Goal: Book appointment/travel/reservation: Book appointment/travel/reservation

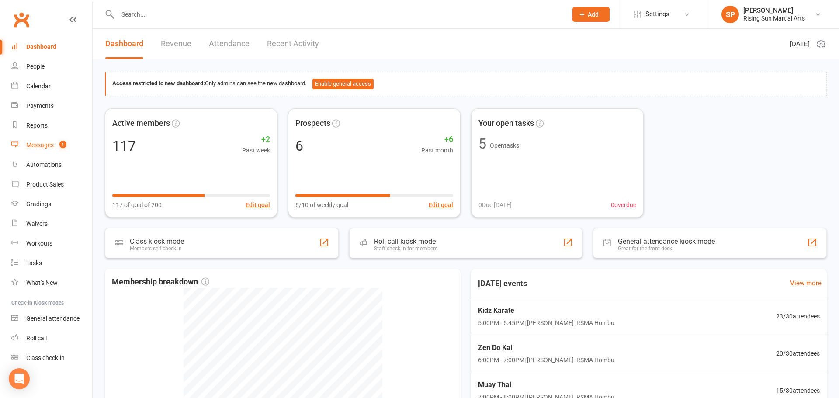
click at [69, 151] on link "Messages 1" at bounding box center [51, 146] width 81 height 20
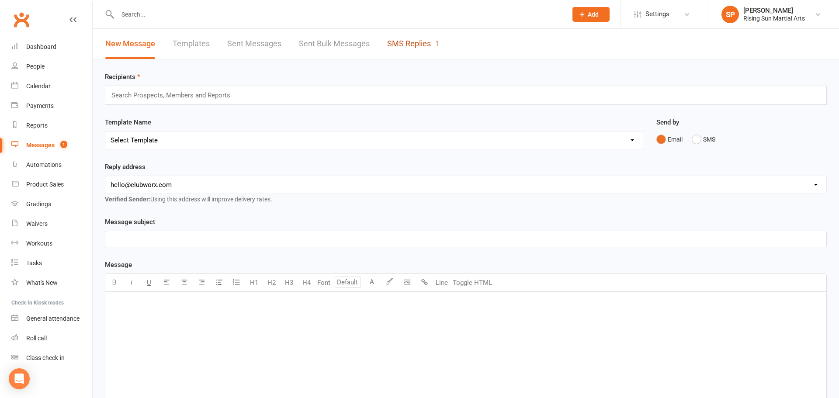
click at [400, 45] on link "SMS Replies 1" at bounding box center [413, 44] width 52 height 30
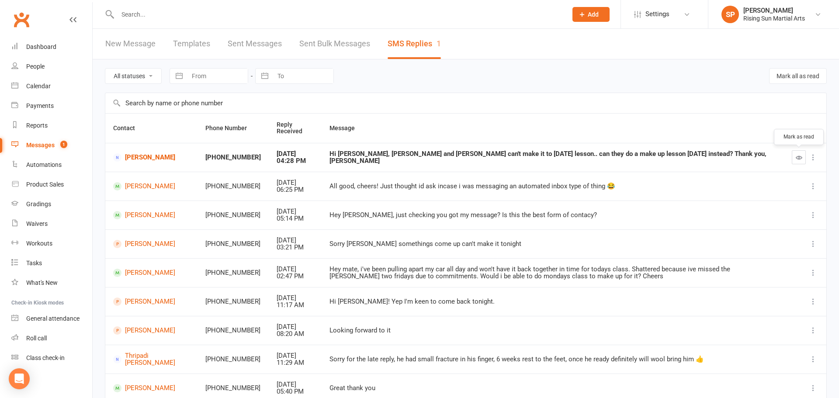
click at [798, 158] on icon "button" at bounding box center [799, 157] width 7 height 7
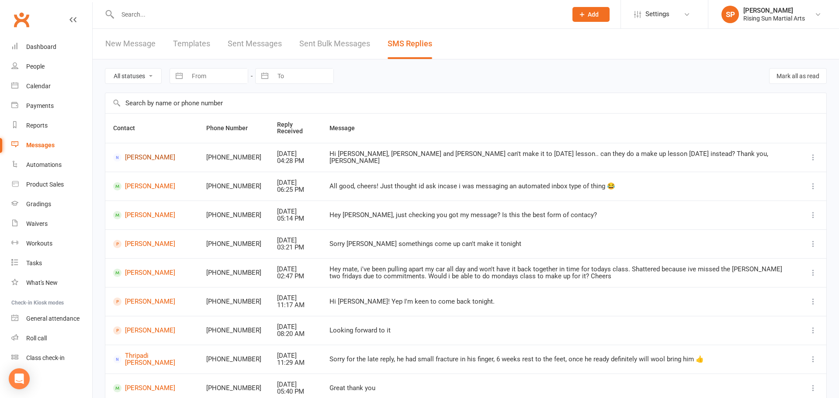
click at [151, 157] on link "[PERSON_NAME]" at bounding box center [151, 157] width 77 height 8
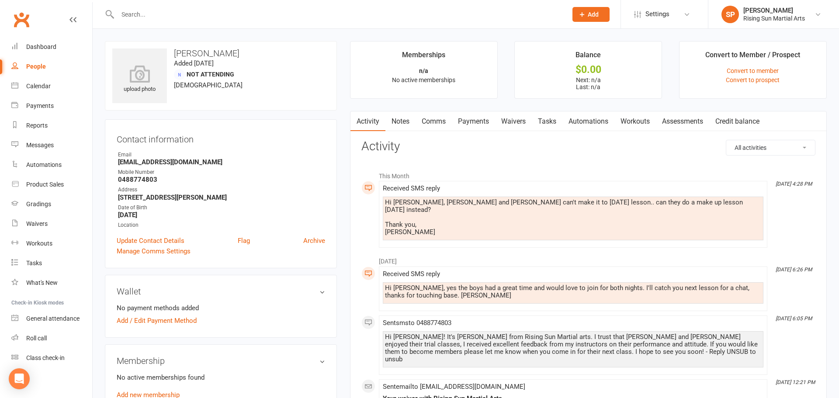
click at [439, 122] on link "Comms" at bounding box center [434, 121] width 36 height 20
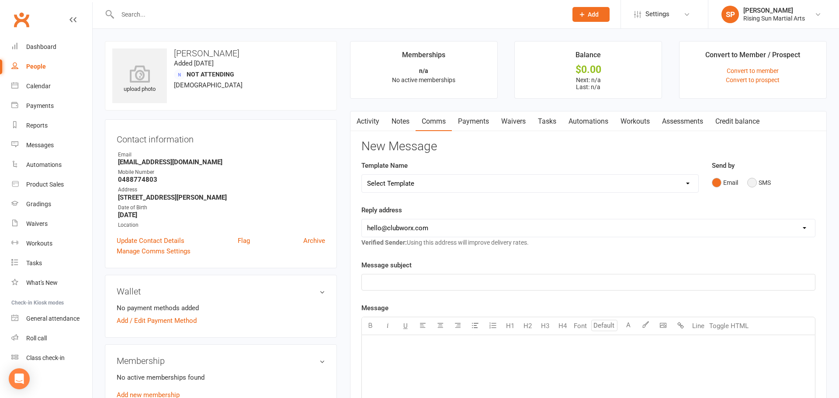
click at [756, 187] on button "SMS" at bounding box center [760, 182] width 24 height 17
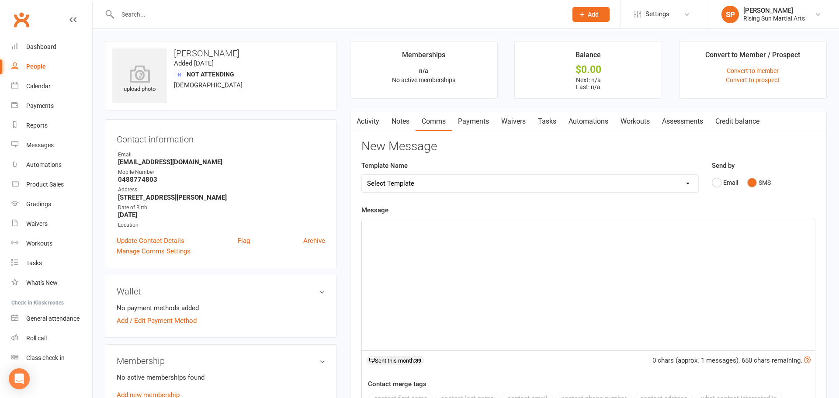
click at [531, 238] on div "﻿" at bounding box center [588, 284] width 453 height 131
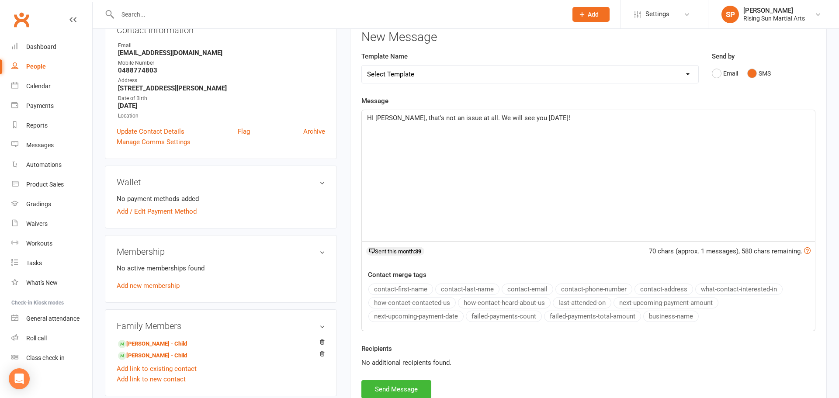
scroll to position [345, 0]
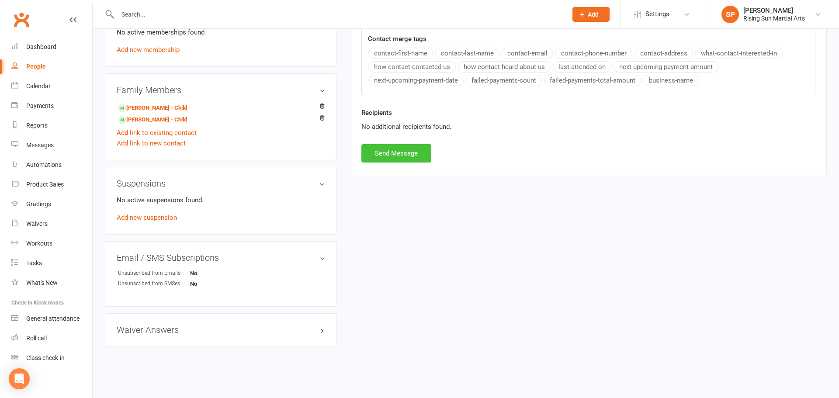
click at [397, 159] on button "Send Message" at bounding box center [397, 153] width 70 height 18
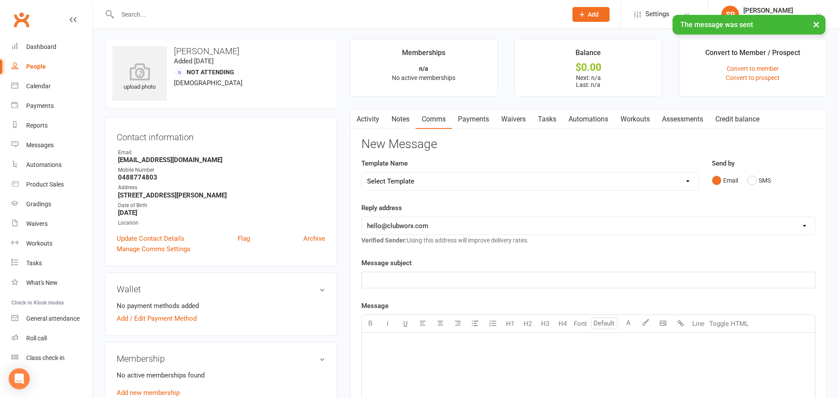
scroll to position [0, 0]
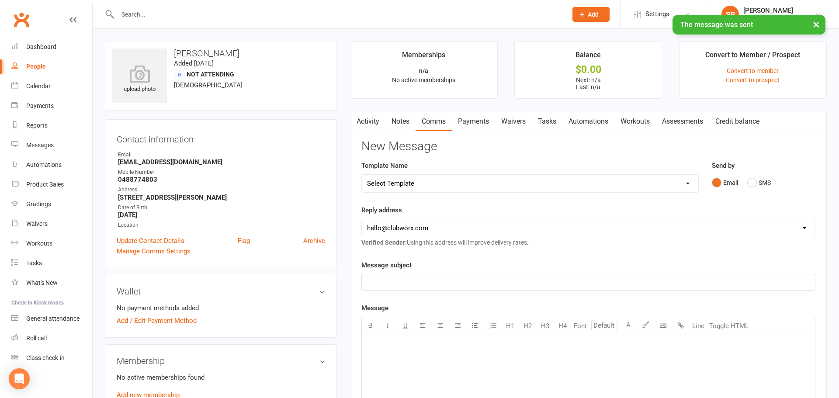
click at [20, 63] on link "People" at bounding box center [51, 67] width 81 height 20
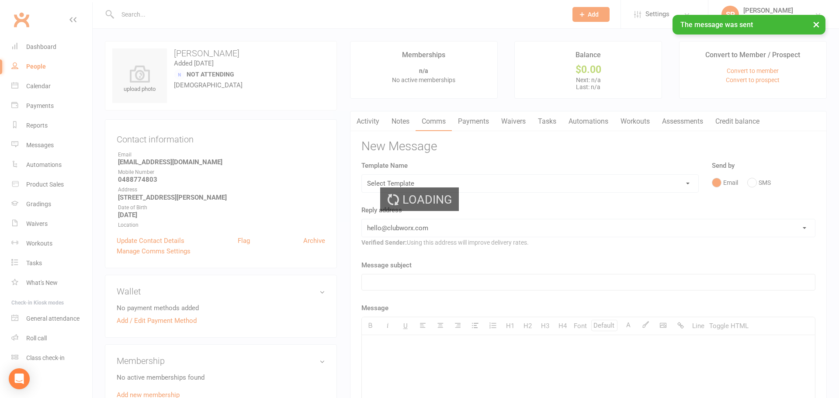
select select "100"
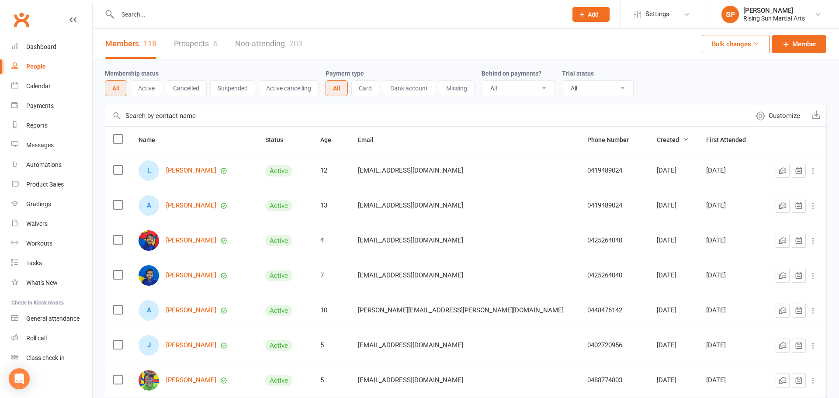
click at [201, 54] on link "Prospects 6" at bounding box center [196, 44] width 44 height 30
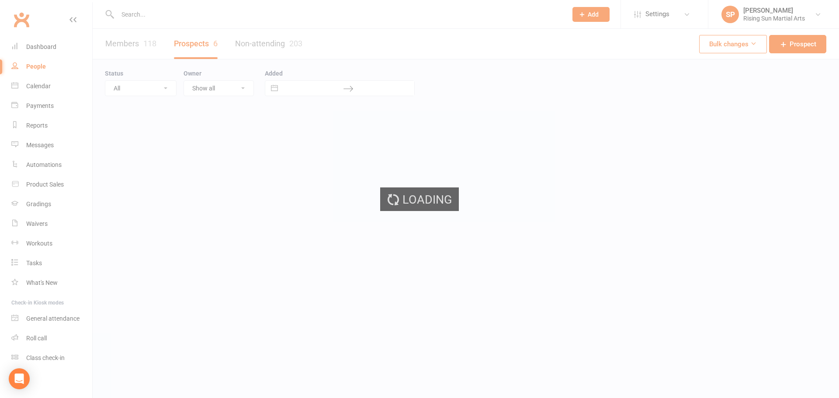
select select "100"
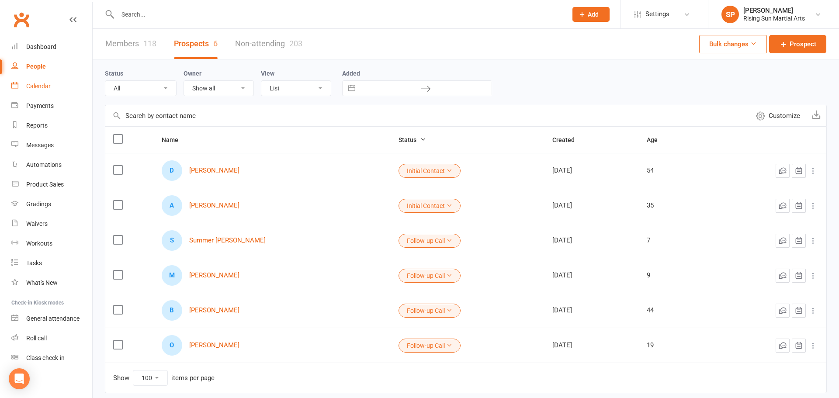
click at [46, 87] on div "Calendar" at bounding box center [38, 86] width 24 height 7
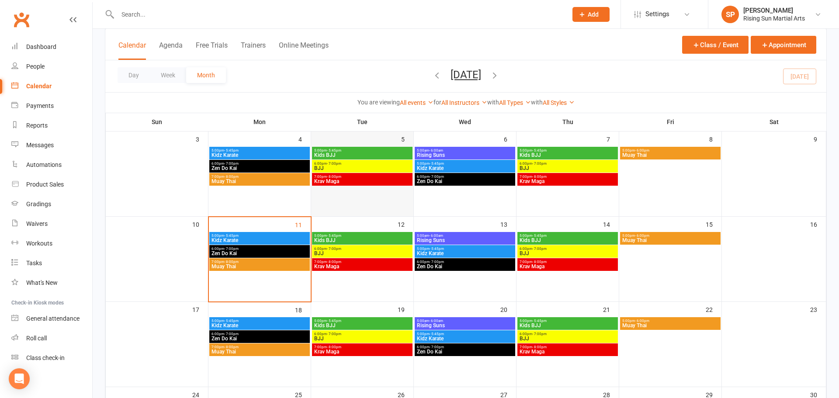
scroll to position [142, 0]
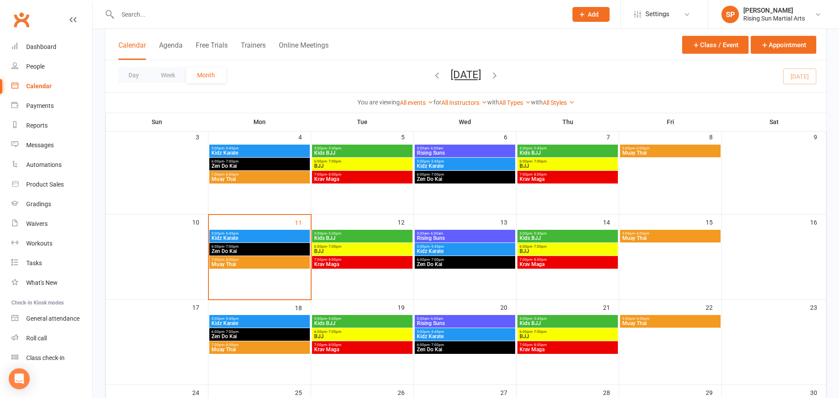
click at [454, 252] on span "Kidz Karate" at bounding box center [465, 251] width 97 height 5
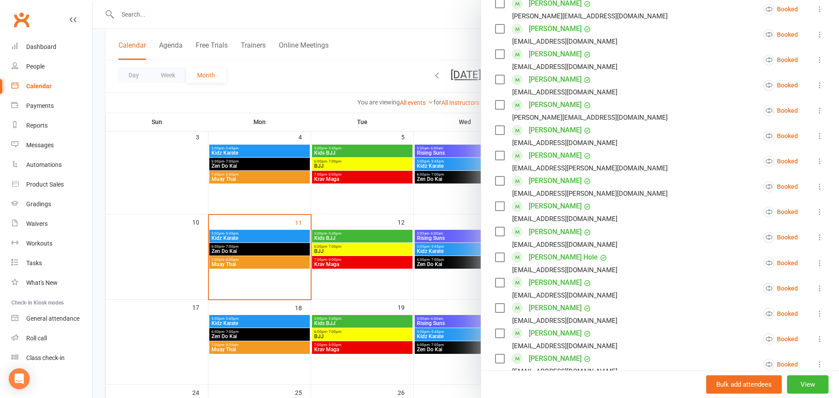
scroll to position [0, 0]
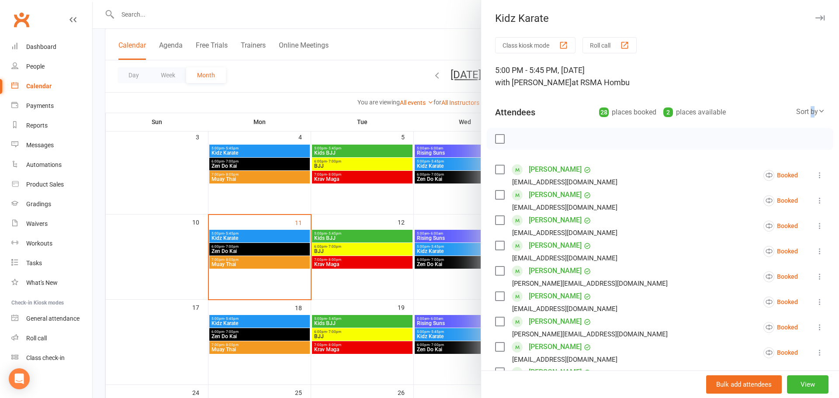
click at [812, 106] on div "Sort by" at bounding box center [811, 111] width 29 height 11
click at [780, 146] on link "First name" at bounding box center [781, 147] width 87 height 17
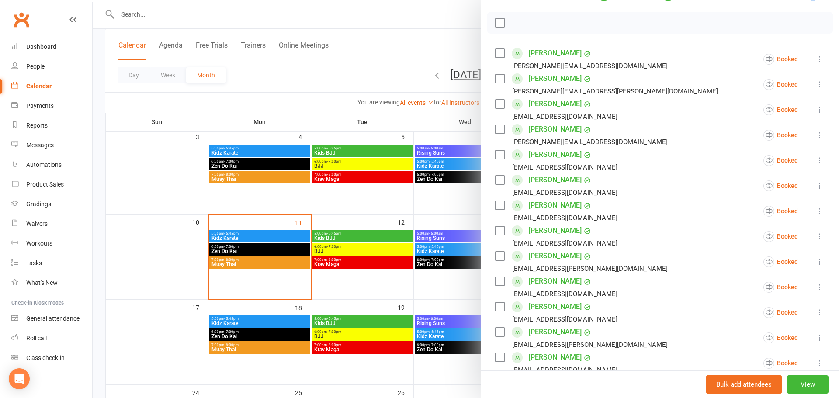
scroll to position [118, 0]
click at [554, 257] on link "[PERSON_NAME]" at bounding box center [555, 254] width 53 height 14
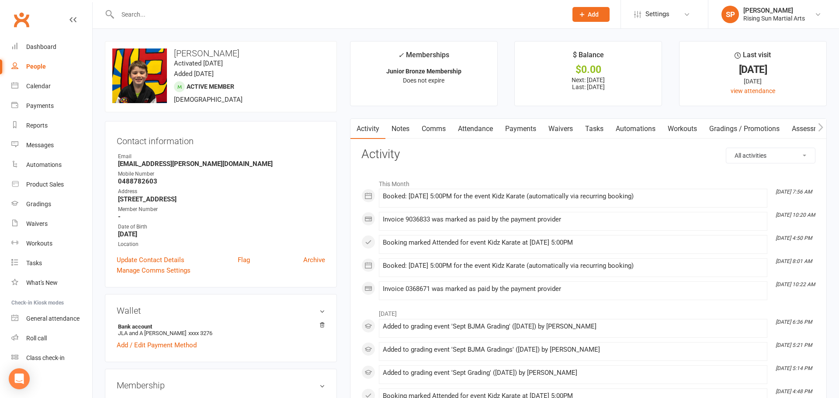
click at [39, 66] on div "People" at bounding box center [36, 66] width 20 height 7
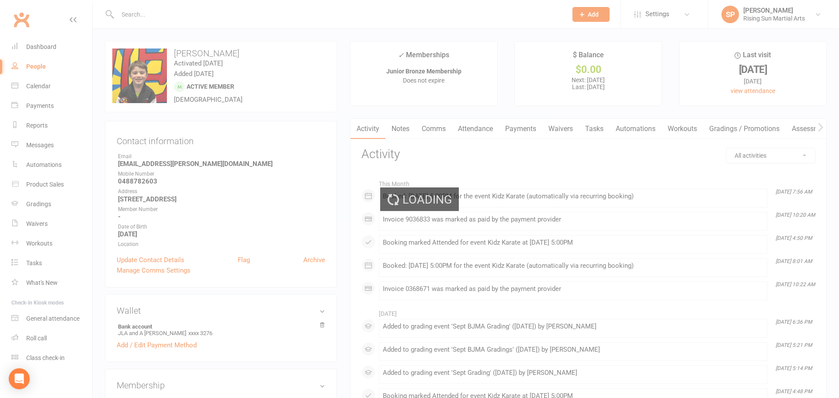
select select "100"
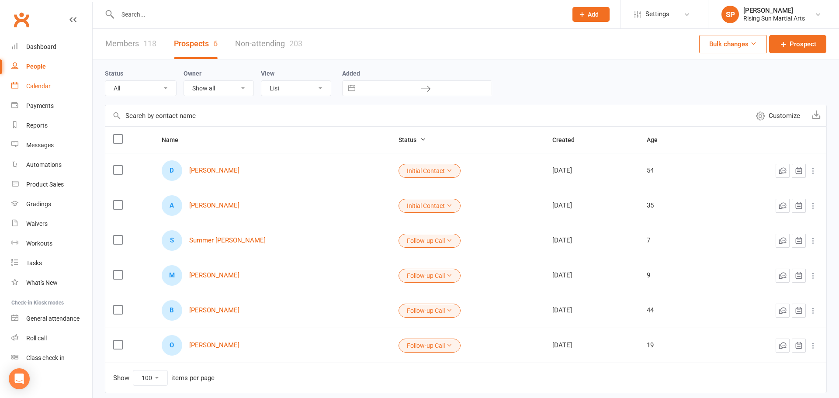
click at [43, 89] on div "Calendar" at bounding box center [38, 86] width 24 height 7
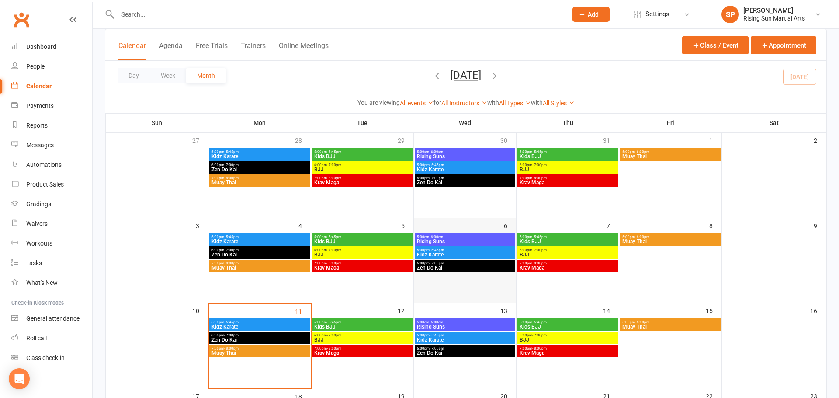
scroll to position [55, 0]
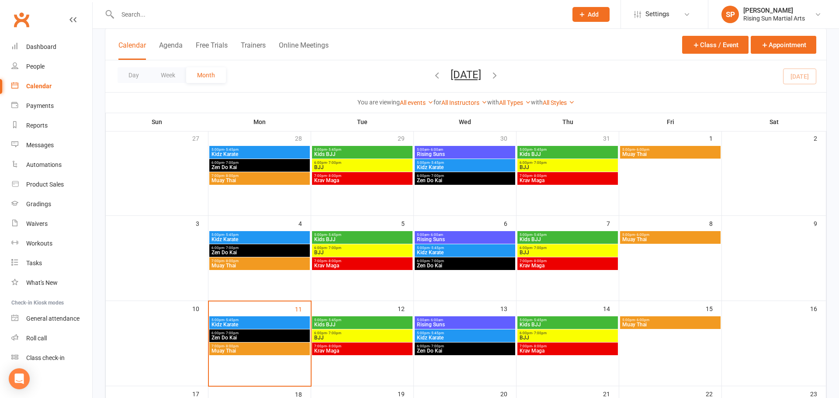
click at [462, 338] on span "Kidz Karate" at bounding box center [465, 337] width 97 height 5
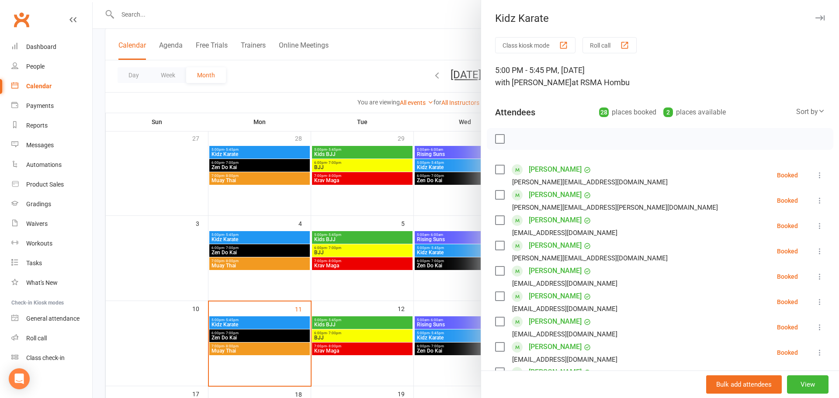
scroll to position [655, 0]
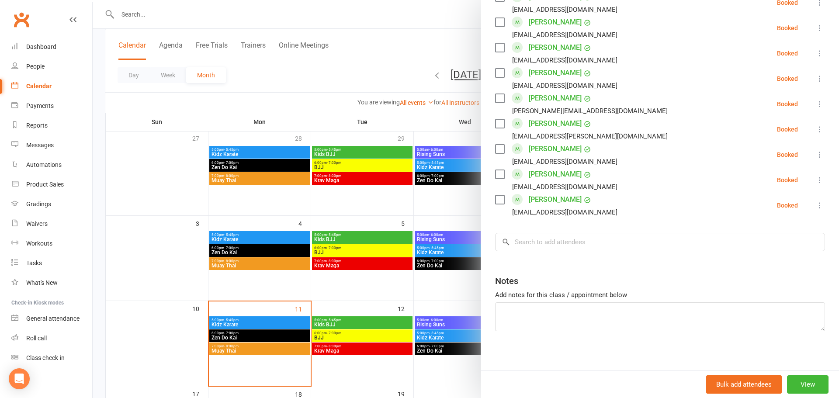
click at [556, 246] on input "search" at bounding box center [660, 242] width 330 height 18
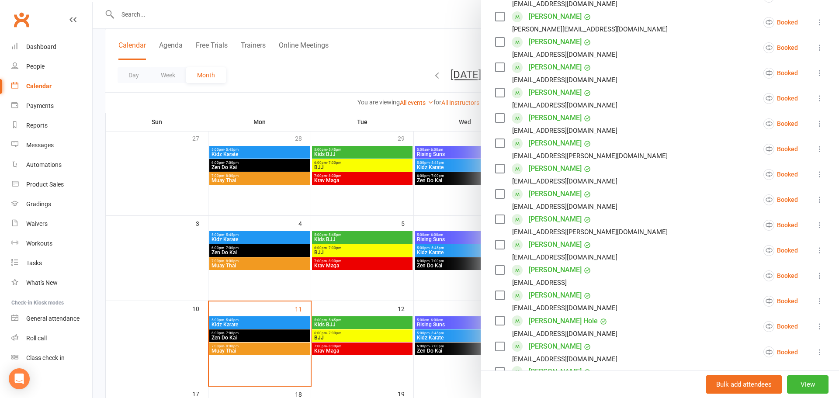
scroll to position [225, 0]
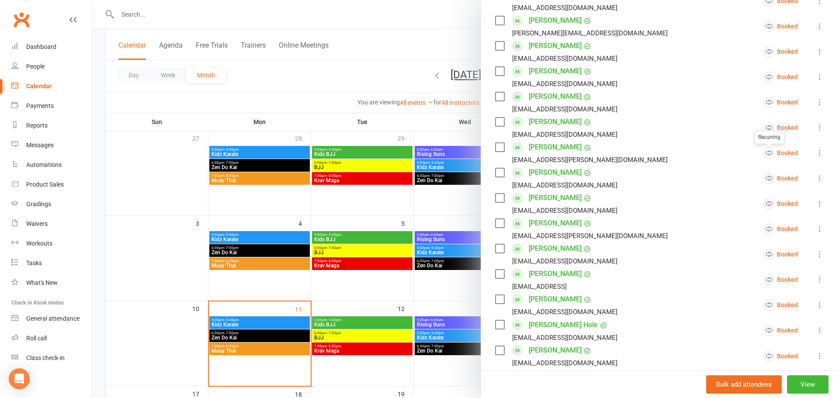
type input "[PERSON_NAME]"
click at [828, 154] on div "Class kiosk mode Roll call 5:00 PM - 5:45 PM, Wednesday, August, 13, 2025 with …" at bounding box center [660, 308] width 358 height 993
click at [822, 155] on icon at bounding box center [820, 153] width 9 height 9
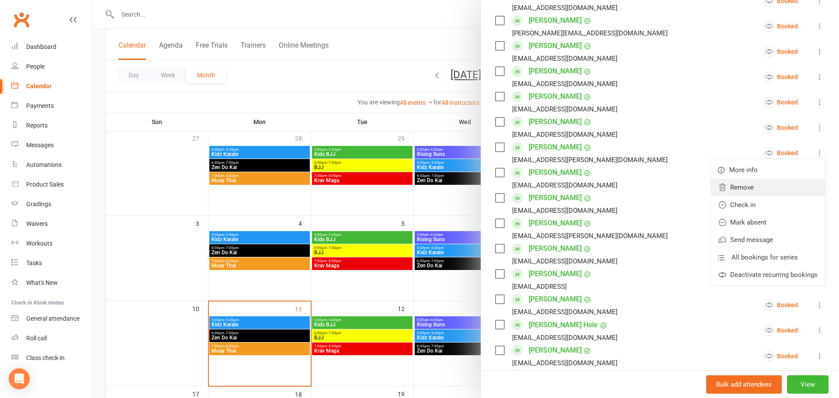
click at [750, 183] on link "Remove" at bounding box center [768, 187] width 114 height 17
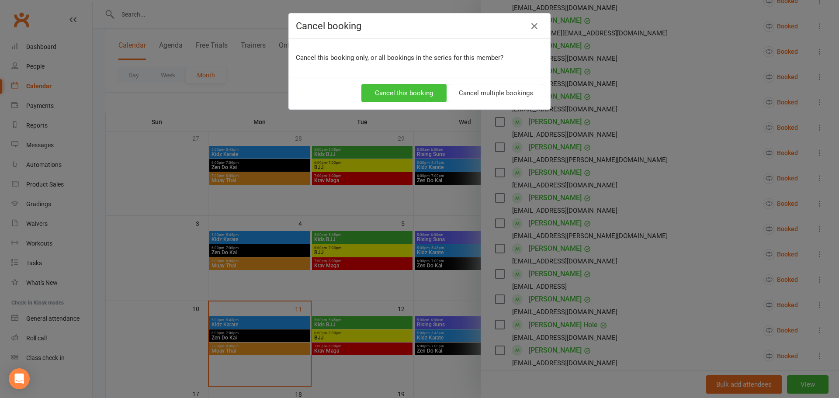
click at [409, 91] on button "Cancel this booking" at bounding box center [404, 93] width 85 height 18
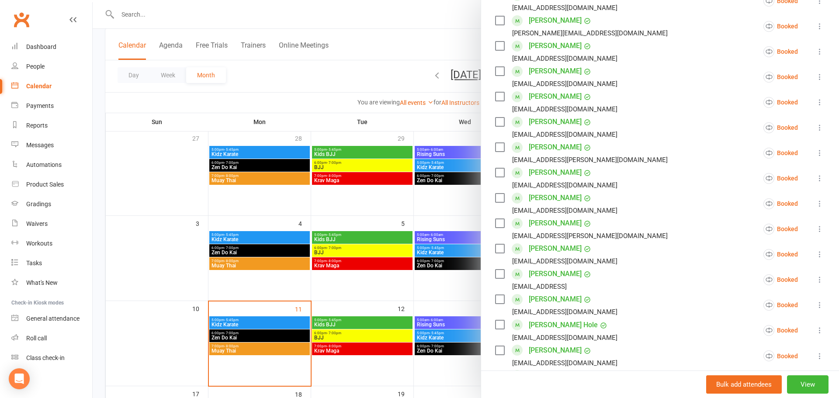
click at [296, 73] on div at bounding box center [466, 199] width 747 height 398
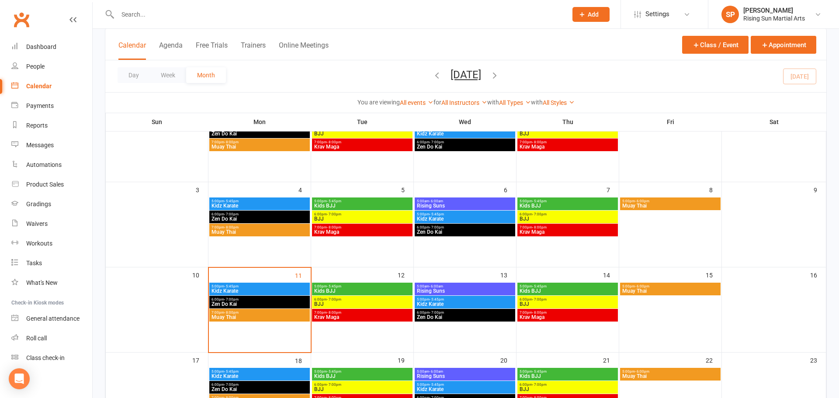
scroll to position [99, 0]
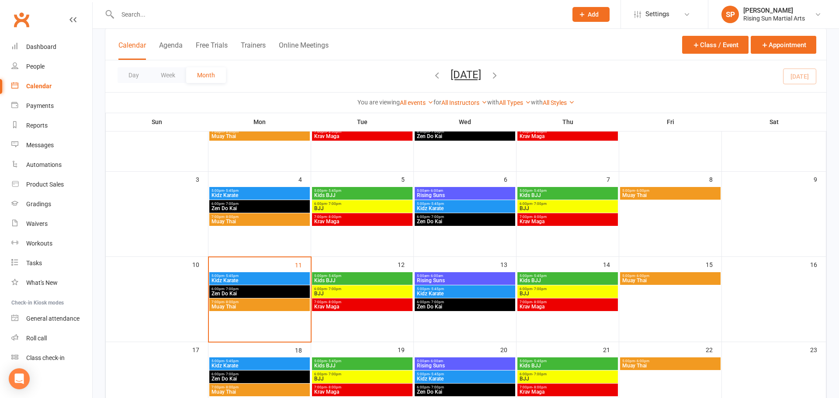
click at [267, 279] on span "Kidz Karate" at bounding box center [259, 280] width 97 height 5
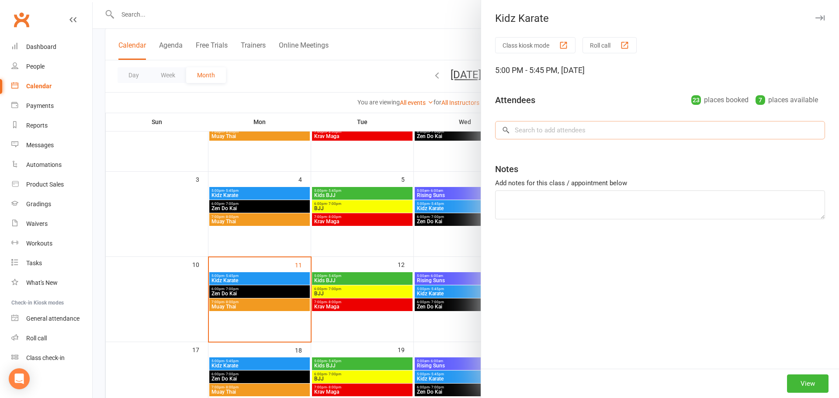
click at [571, 131] on input "search" at bounding box center [660, 130] width 330 height 18
type input "[PERSON_NAME]"
click at [326, 17] on div at bounding box center [466, 199] width 747 height 398
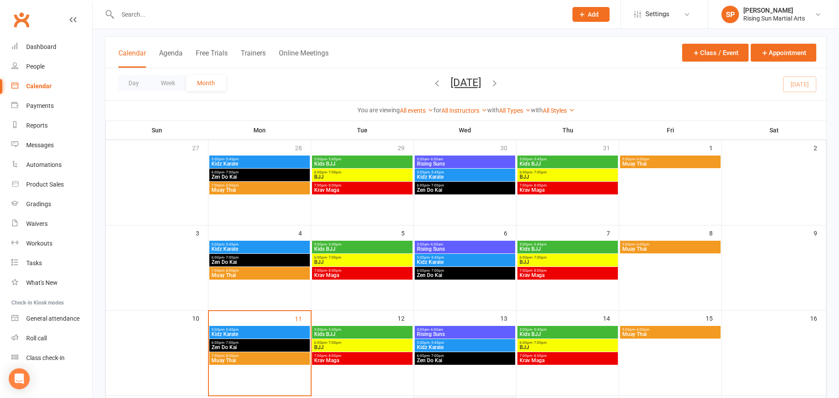
scroll to position [0, 0]
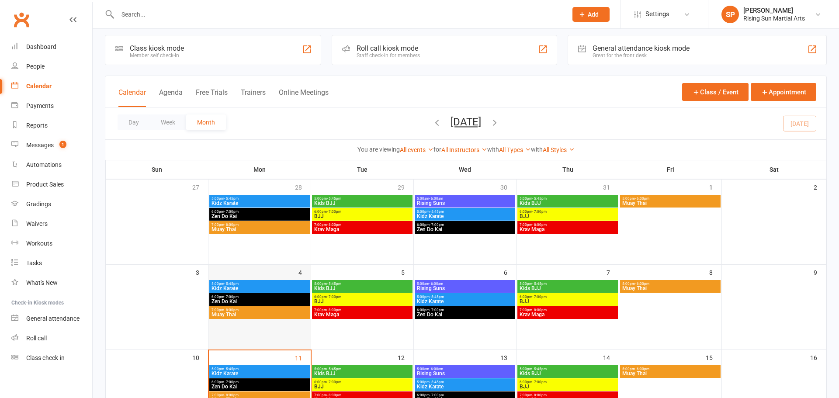
scroll to position [73, 0]
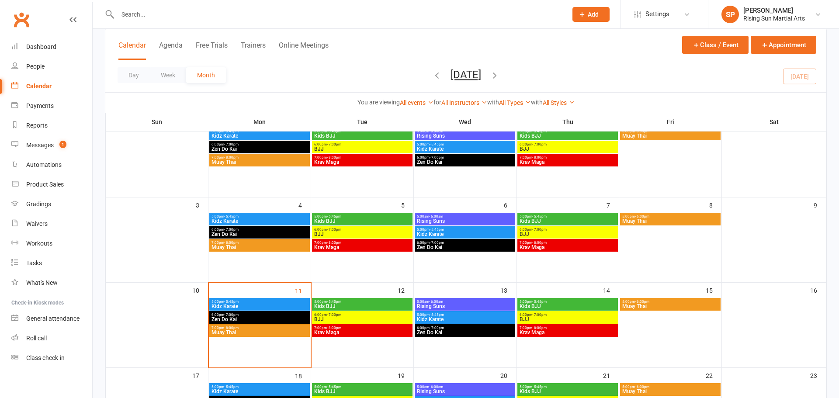
click at [240, 310] on div "5:00pm - 5:45pm Kidz Karate" at bounding box center [259, 304] width 101 height 13
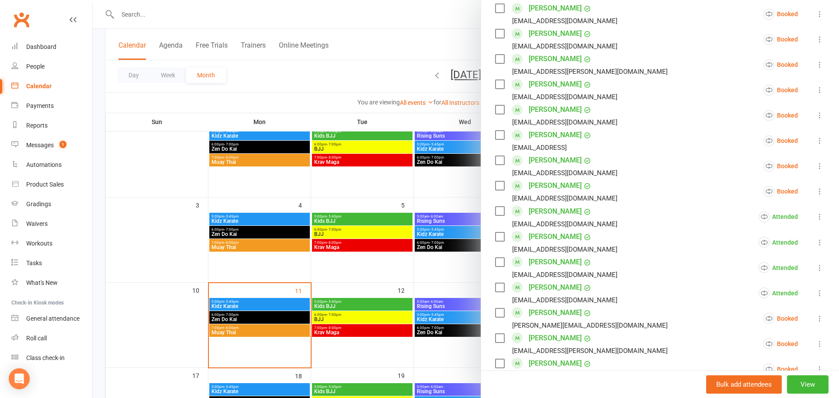
scroll to position [533, 0]
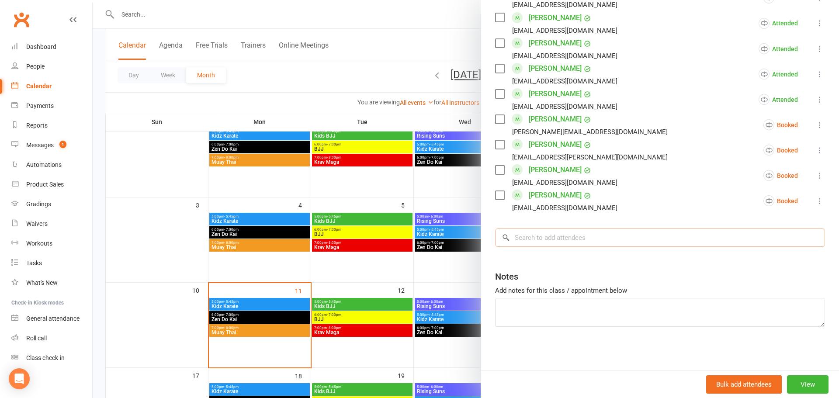
click at [545, 237] on input "search" at bounding box center [660, 238] width 330 height 18
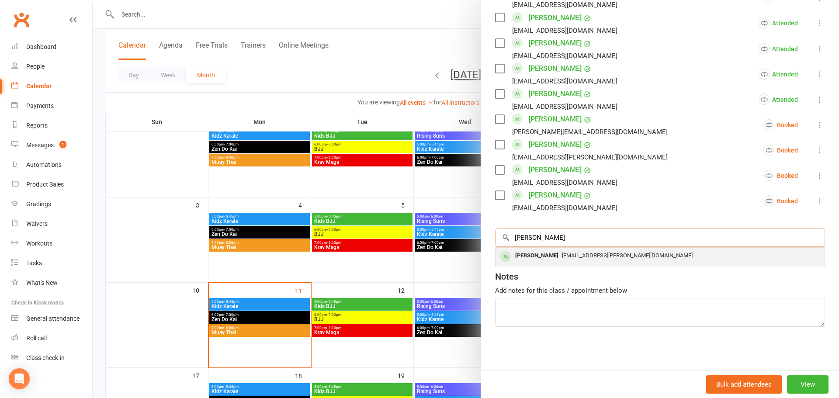
type input "[PERSON_NAME]"
click at [645, 258] on div "[EMAIL_ADDRESS][PERSON_NAME][DOMAIN_NAME]" at bounding box center [660, 256] width 322 height 13
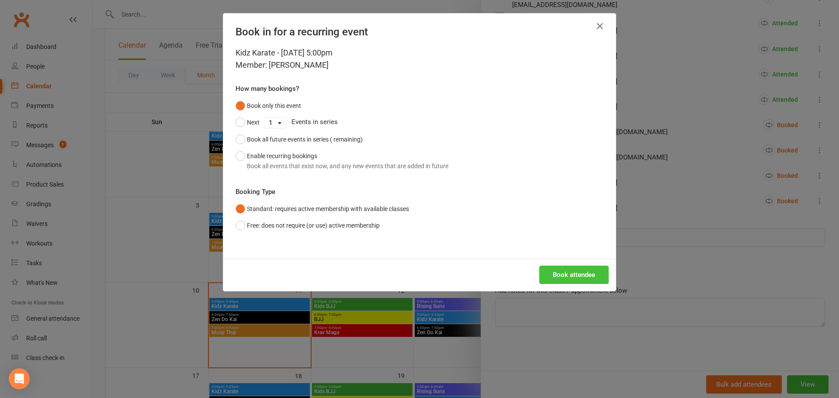
click at [550, 271] on button "Book attendee" at bounding box center [575, 275] width 70 height 18
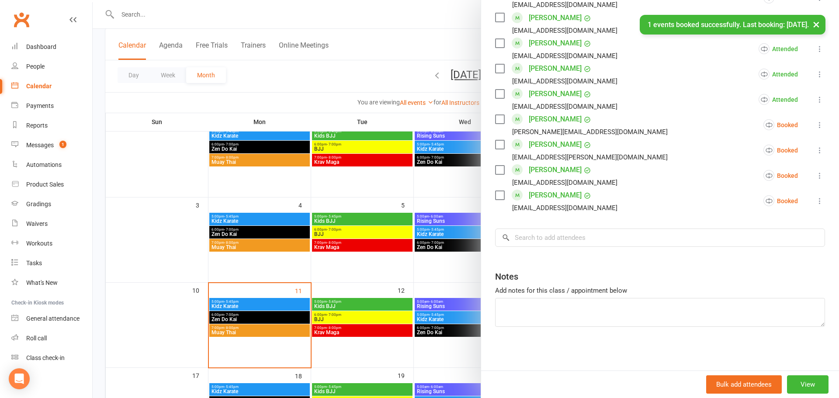
click at [395, 50] on div at bounding box center [466, 199] width 747 height 398
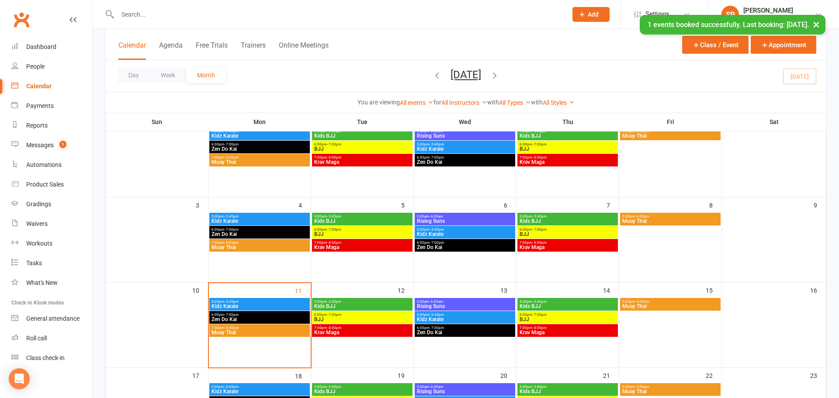
scroll to position [0, 0]
click at [45, 147] on div "Messages" at bounding box center [40, 145] width 28 height 7
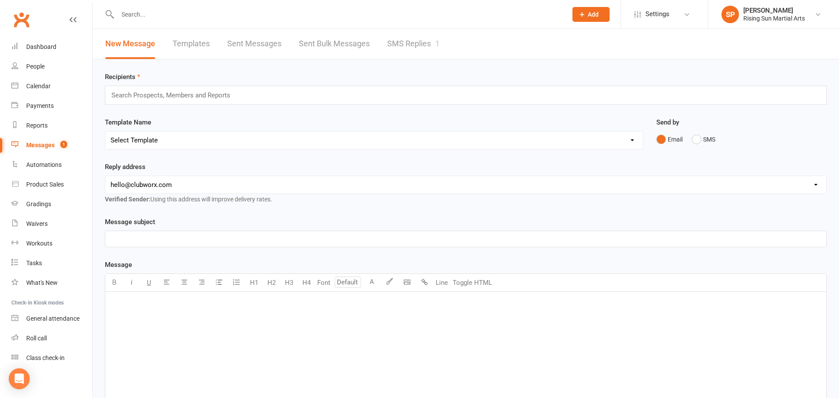
click at [422, 45] on link "SMS Replies 1" at bounding box center [413, 44] width 52 height 30
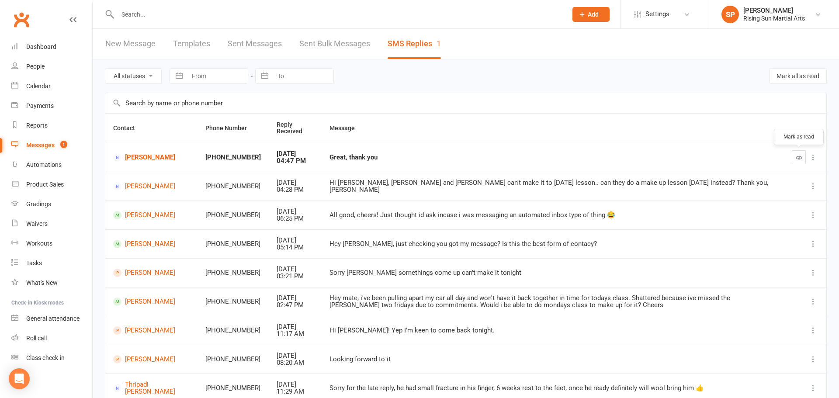
click at [794, 157] on button "button" at bounding box center [799, 157] width 14 height 14
